Goal: Task Accomplishment & Management: Complete application form

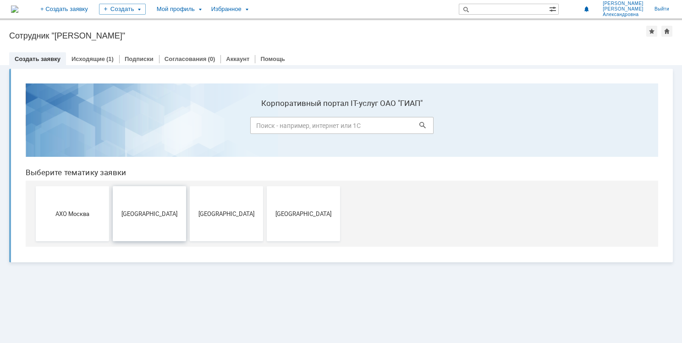
click at [152, 216] on button "[GEOGRAPHIC_DATA]" at bounding box center [149, 213] width 73 height 55
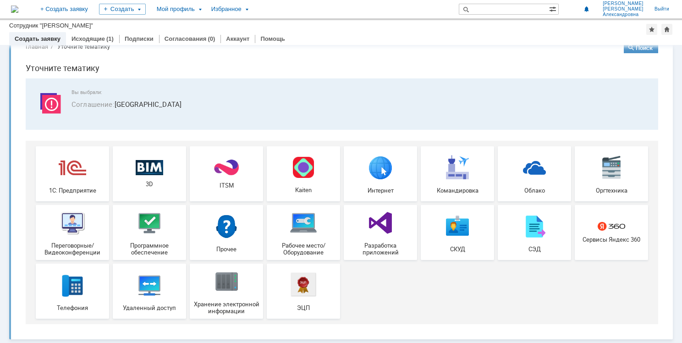
scroll to position [21, 0]
drag, startPoint x: 87, startPoint y: 230, endPoint x: 103, endPoint y: 268, distance: 40.4
click at [87, 230] on div "Переговорные/Видеоконференции" at bounding box center [72, 232] width 68 height 47
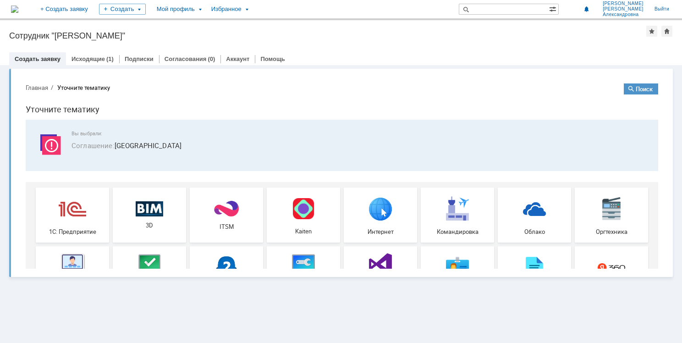
scroll to position [0, 0]
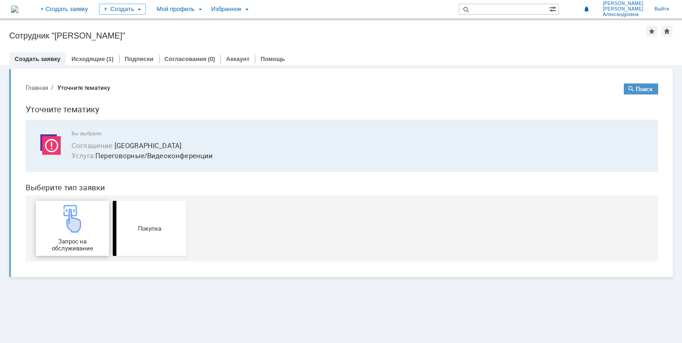
click at [88, 229] on div "Запрос на обслуживание" at bounding box center [72, 228] width 68 height 47
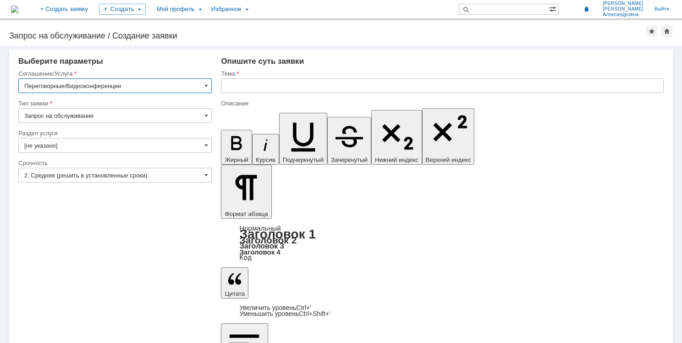
click at [145, 115] on input "Запрос на обслуживание" at bounding box center [114, 115] width 193 height 15
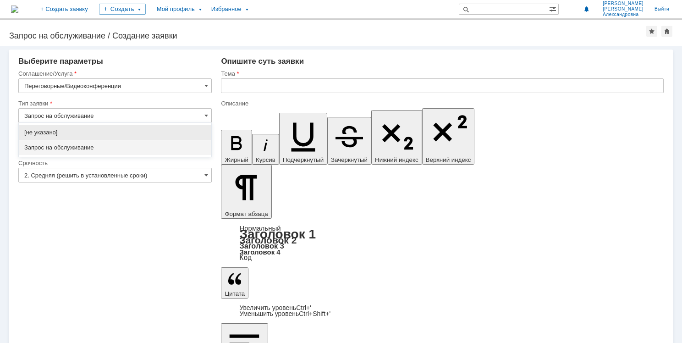
click at [145, 115] on input "Запрос на обслуживание" at bounding box center [114, 115] width 193 height 15
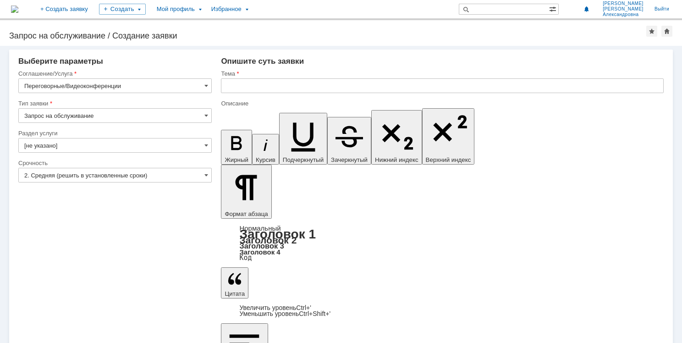
type input "Запрос на обслуживание"
click at [192, 147] on input "[не указано]" at bounding box center [114, 145] width 193 height 15
click at [158, 130] on div "Раздел услуги" at bounding box center [114, 133] width 193 height 9
type input "[не указано]"
